Goal: Information Seeking & Learning: Learn about a topic

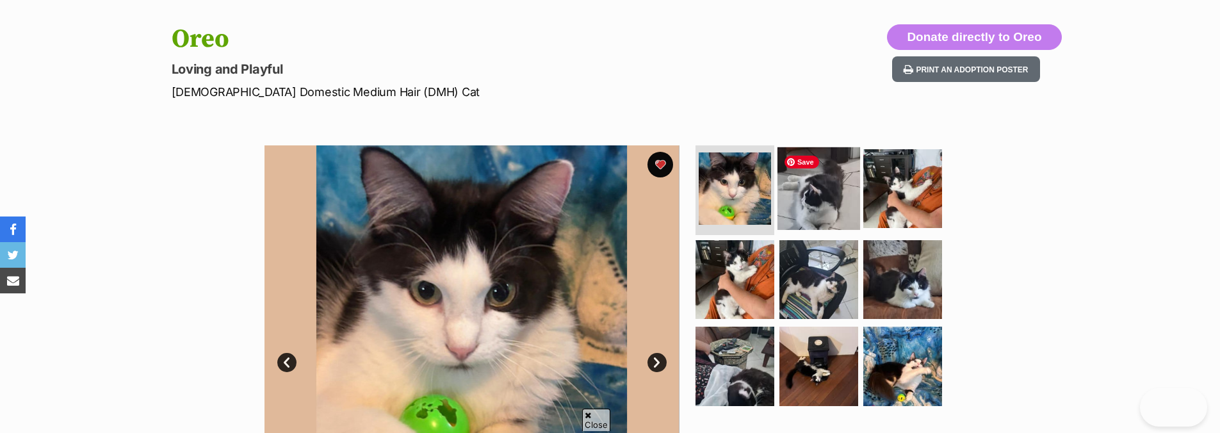
click at [817, 209] on img at bounding box center [819, 188] width 83 height 83
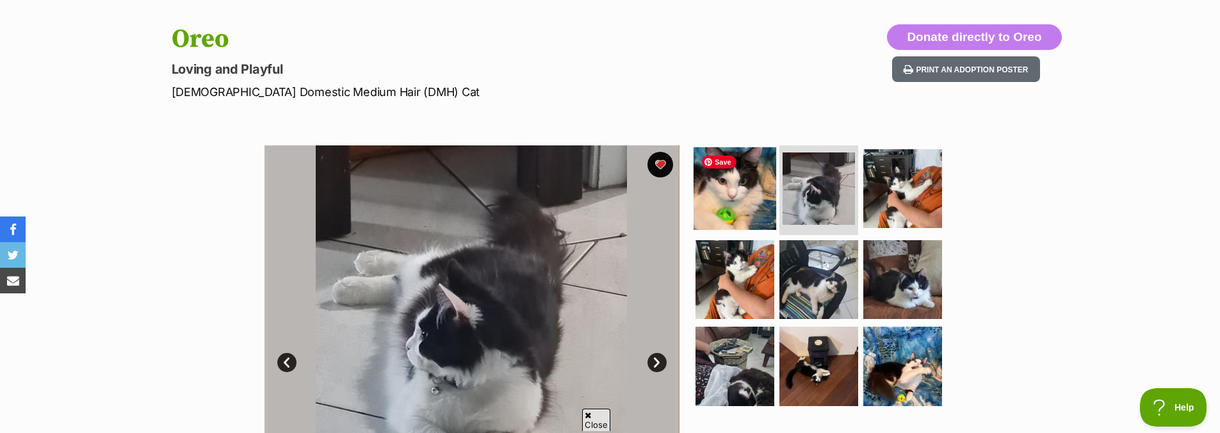
click at [719, 198] on img at bounding box center [735, 188] width 83 height 83
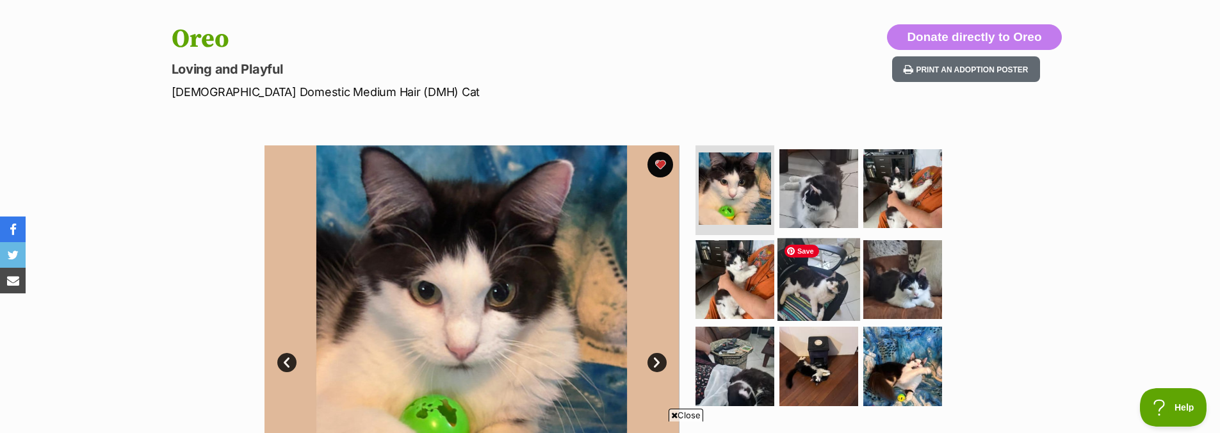
click at [796, 275] on img at bounding box center [819, 279] width 83 height 83
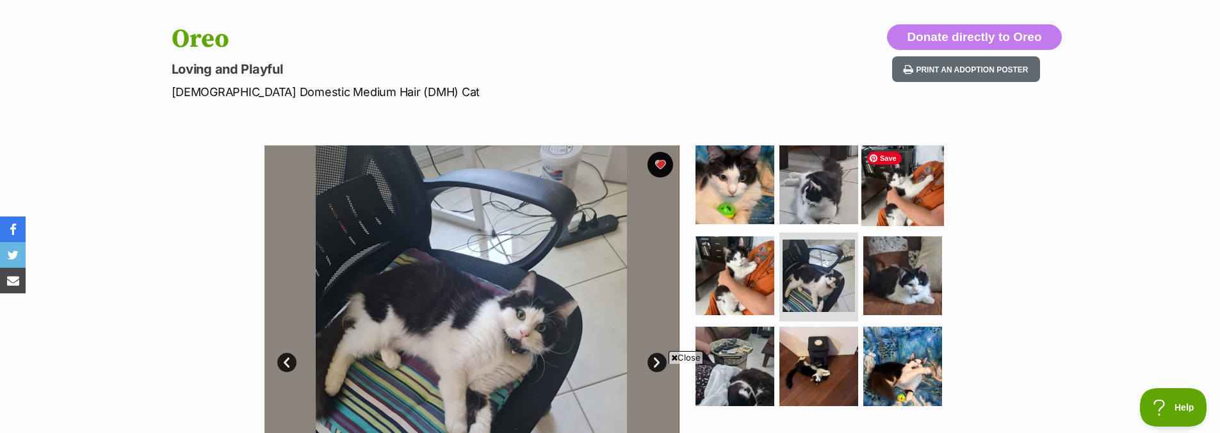
click at [885, 205] on img at bounding box center [903, 184] width 83 height 83
